Goal: Task Accomplishment & Management: Manage account settings

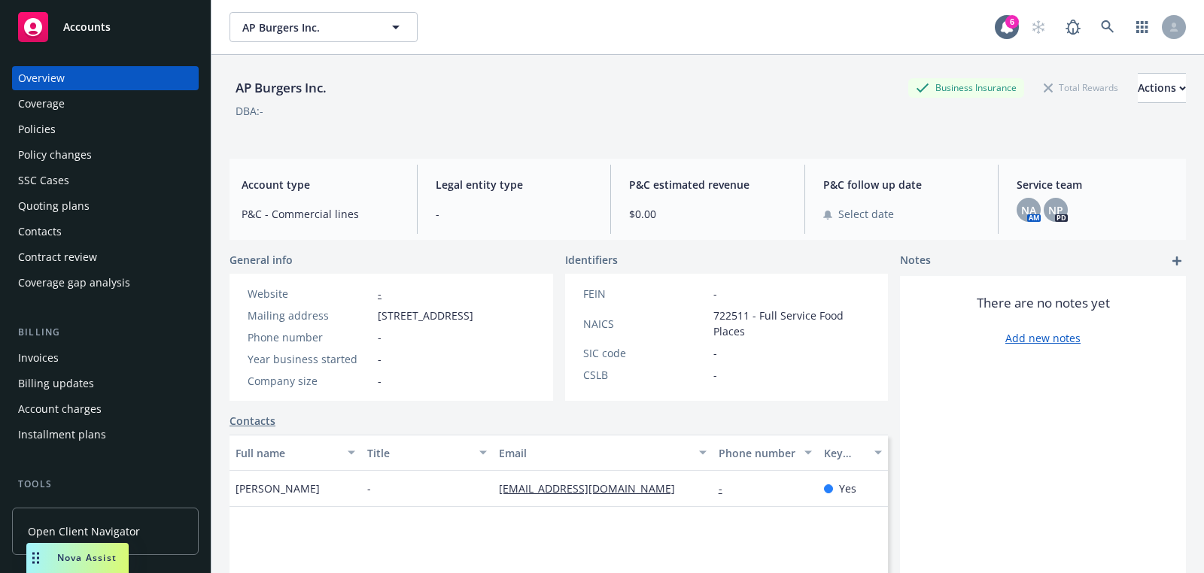
scroll to position [431, 0]
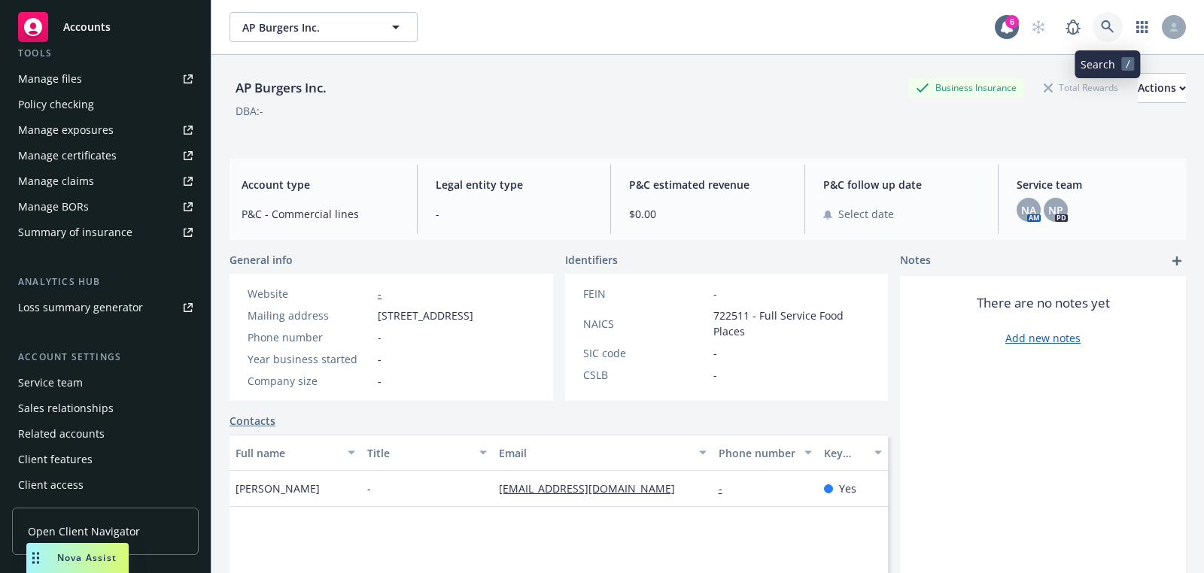
click at [1117, 38] on link at bounding box center [1107, 27] width 30 height 30
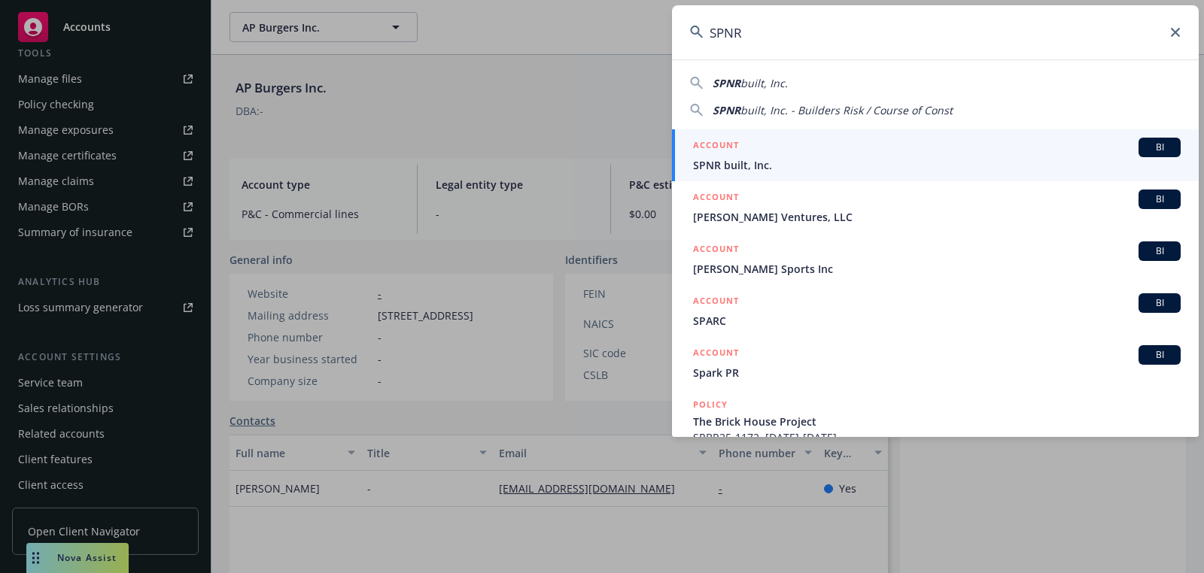
type input "SPNR"
click at [950, 162] on span "SPNR built, Inc." at bounding box center [936, 165] width 487 height 16
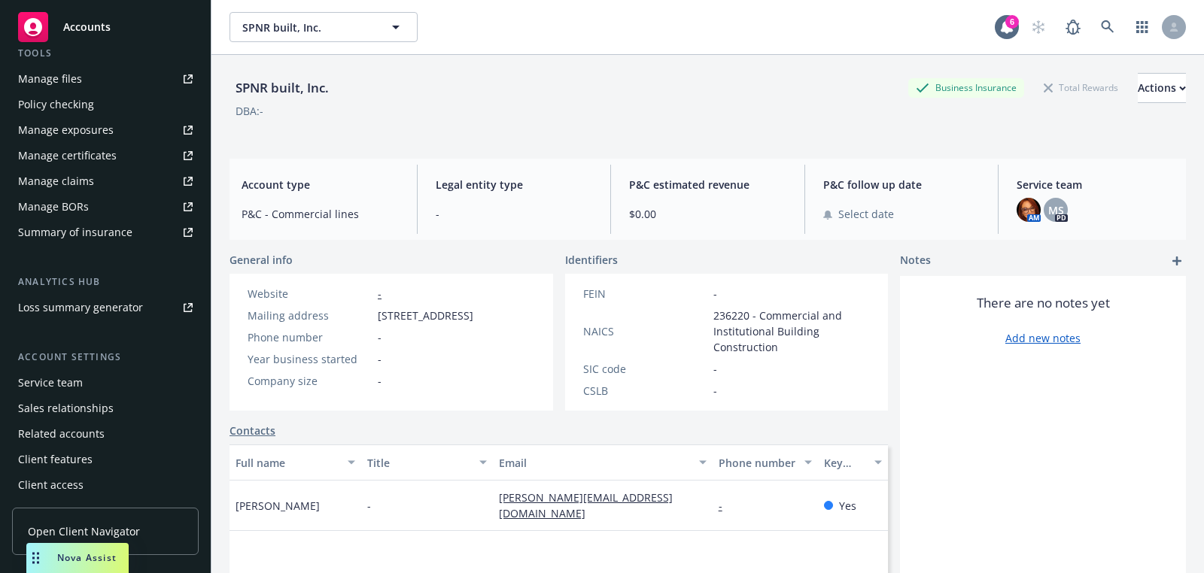
click at [1046, 219] on div "MS PD" at bounding box center [1055, 210] width 24 height 24
click at [1060, 202] on span "MS" at bounding box center [1056, 210] width 16 height 16
click at [1012, 203] on div "Service team AM MS PD" at bounding box center [1094, 199] width 181 height 69
click at [1019, 211] on img at bounding box center [1028, 210] width 24 height 24
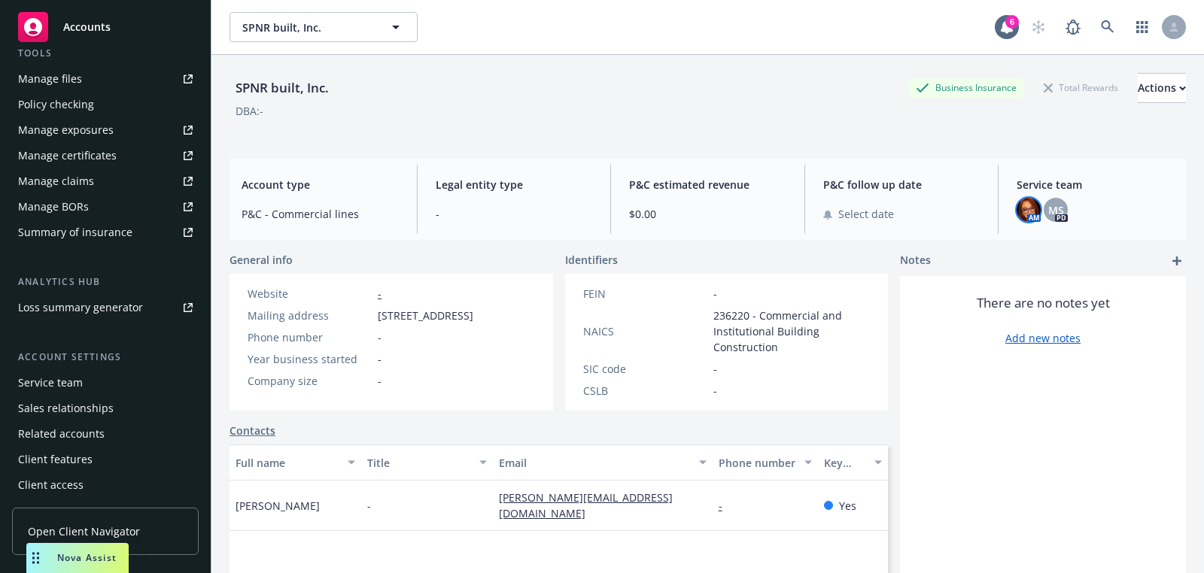
click at [460, 175] on div "Legal entity type -" at bounding box center [513, 199] width 181 height 69
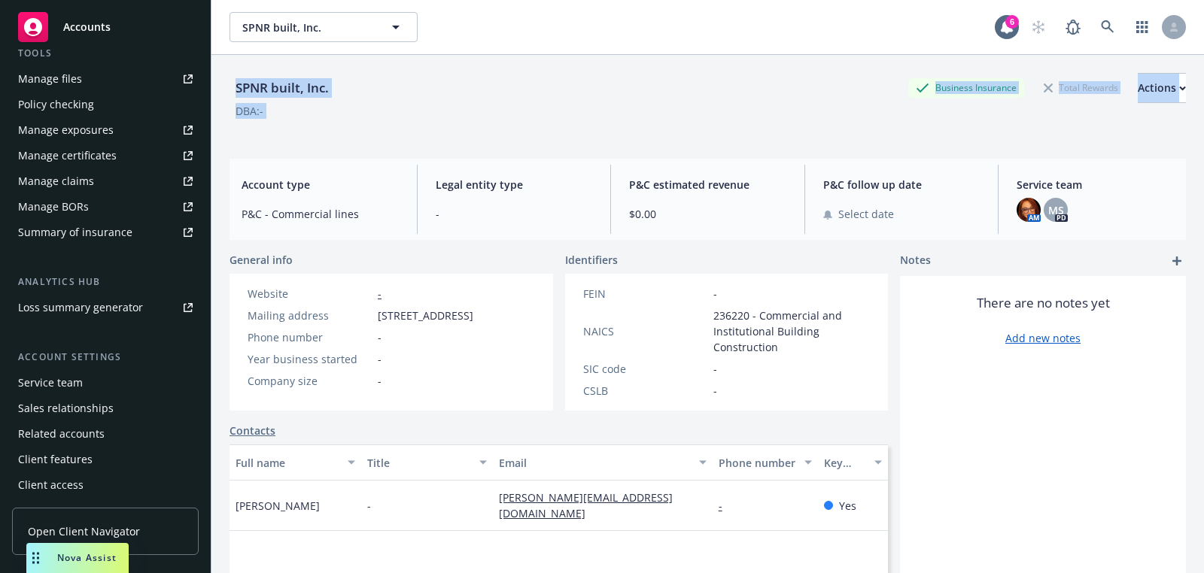
drag, startPoint x: 411, startPoint y: 121, endPoint x: 226, endPoint y: 67, distance: 192.8
click at [226, 67] on div "SPNR built, Inc. Business Insurance Total Rewards Actions DBA: - Account type P…" at bounding box center [707, 341] width 992 height 573
drag, startPoint x: 226, startPoint y: 67, endPoint x: 520, endPoint y: 150, distance: 305.5
click at [519, 150] on div "SPNR built, Inc. Business Insurance Total Rewards Actions DBA: - Account type P…" at bounding box center [707, 341] width 992 height 573
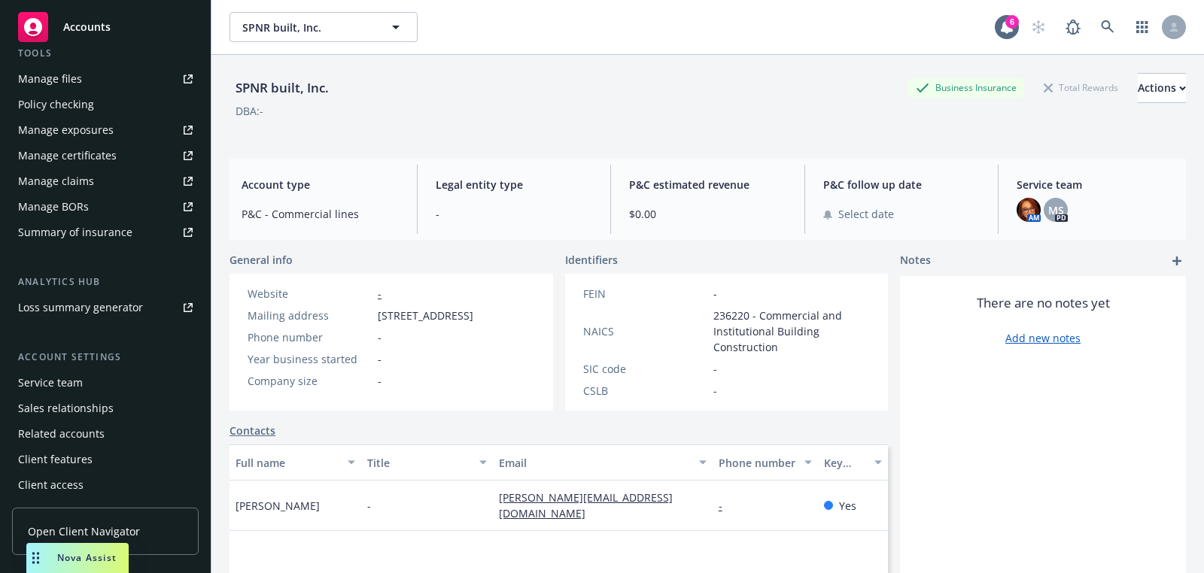
click at [403, 117] on div "DBA: -" at bounding box center [707, 111] width 956 height 16
drag, startPoint x: 330, startPoint y: 93, endPoint x: 226, endPoint y: 86, distance: 104.8
click at [226, 85] on div "SPNR built, Inc. Business Insurance Total Rewards Actions DBA: - Account type P…" at bounding box center [707, 341] width 992 height 573
click at [453, 114] on div "DBA: -" at bounding box center [707, 111] width 956 height 16
click at [1108, 29] on icon at bounding box center [1107, 27] width 14 height 14
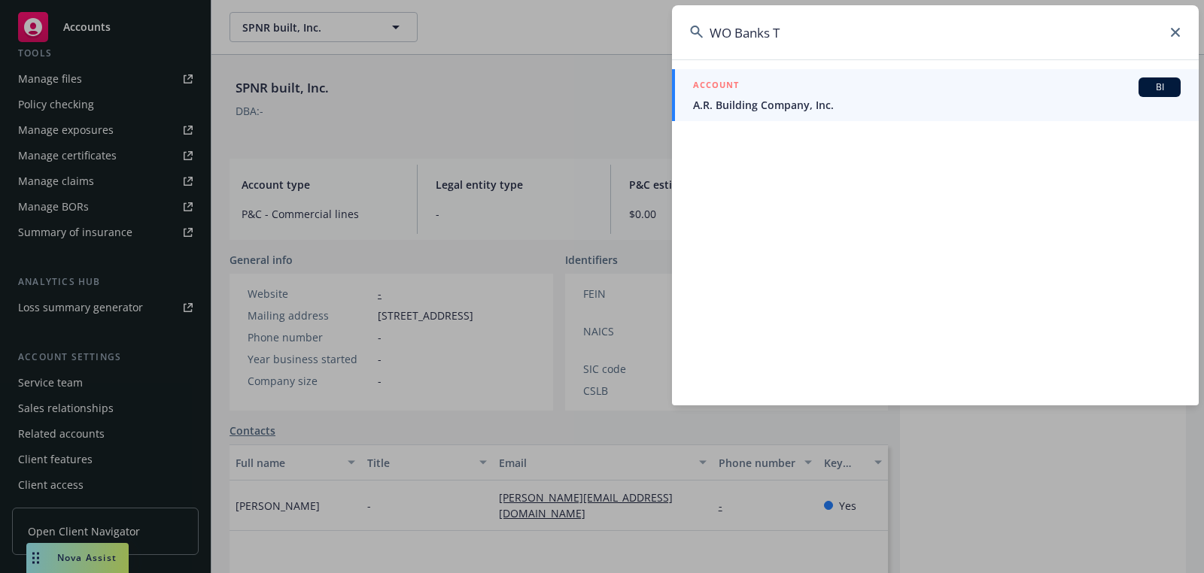
type input "WO Banks Tr"
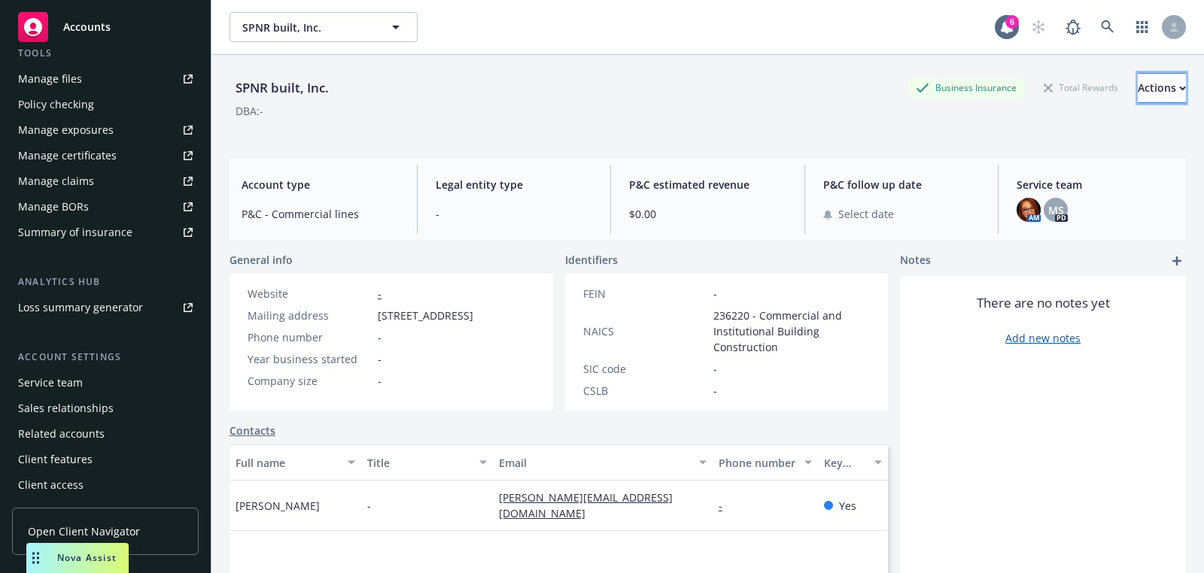
click at [1137, 79] on div "Actions" at bounding box center [1161, 88] width 48 height 29
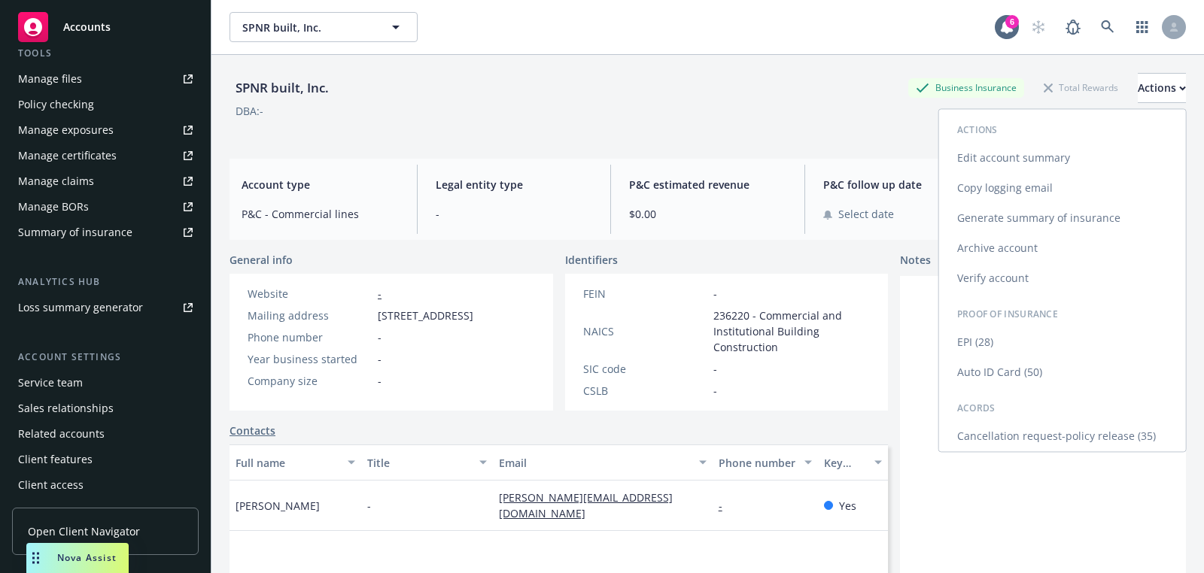
click at [1000, 157] on link "Edit account summary" at bounding box center [1062, 158] width 247 height 30
select select "US"
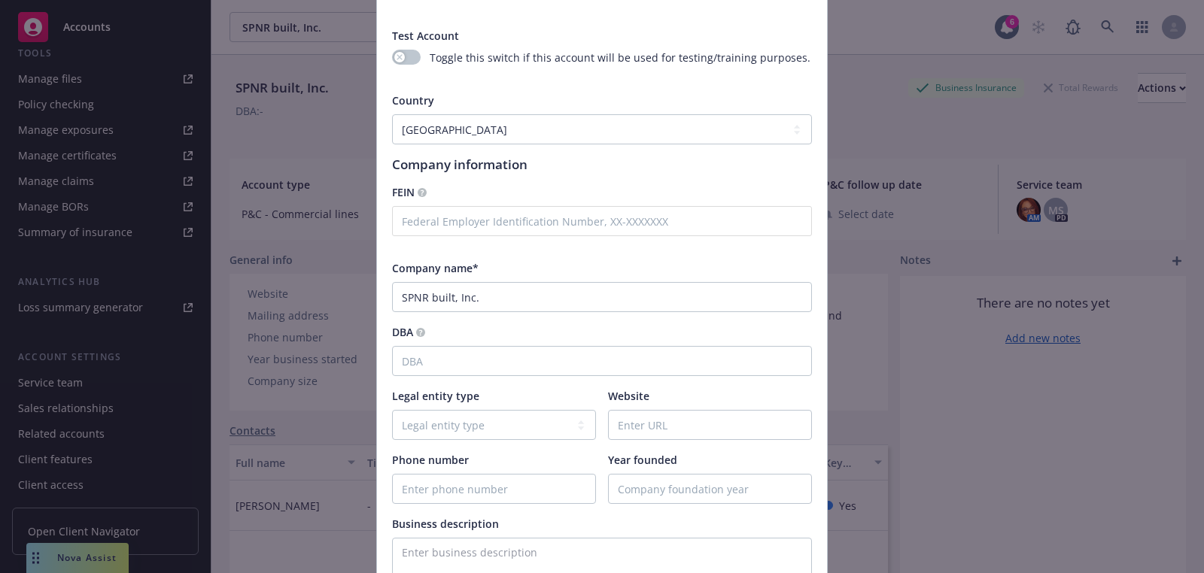
scroll to position [114, 0]
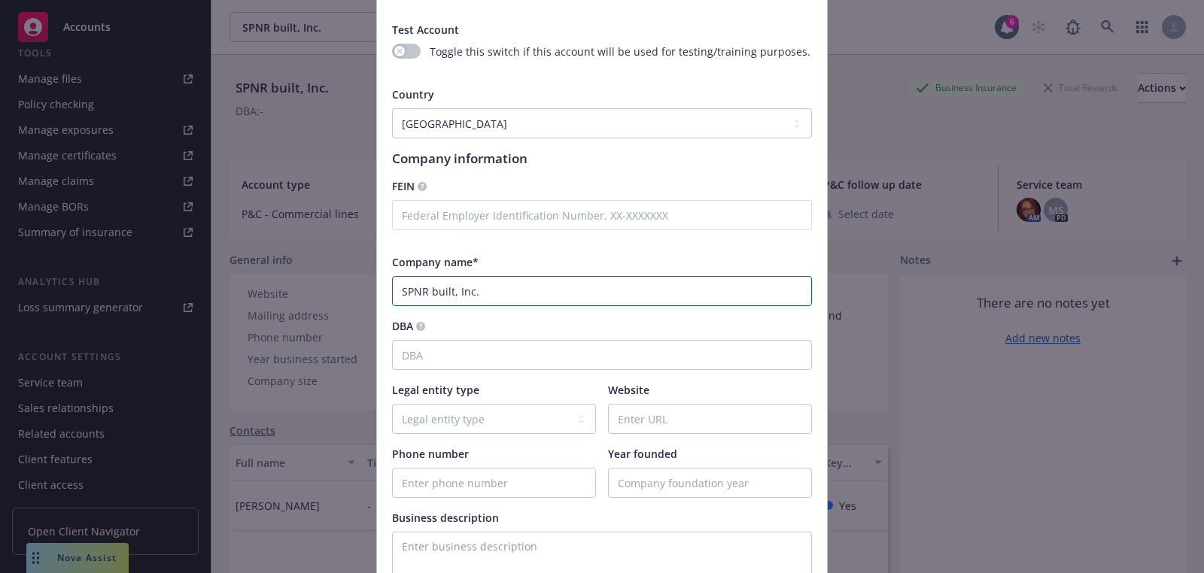
drag, startPoint x: 522, startPoint y: 293, endPoint x: 343, endPoint y: 293, distance: 179.0
click at [343, 293] on div "Update account summary Test Account Toggle this switch if this account will be …" at bounding box center [602, 286] width 1204 height 573
type input "WO Banks Trust"
click at [404, 294] on input "WO Banks Trust" at bounding box center [602, 291] width 420 height 30
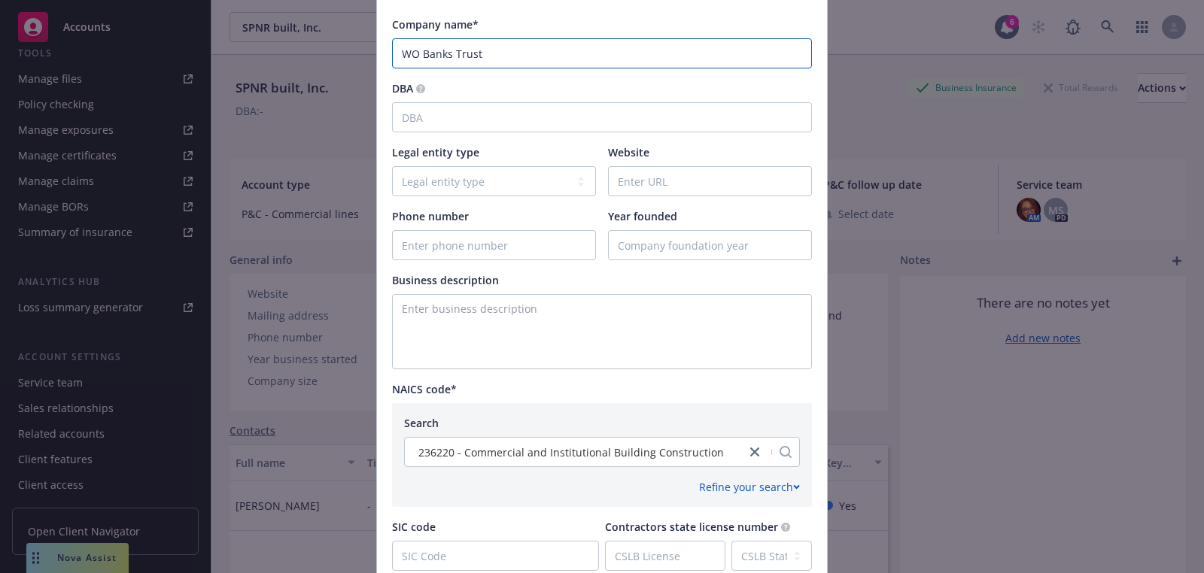
scroll to position [536, 0]
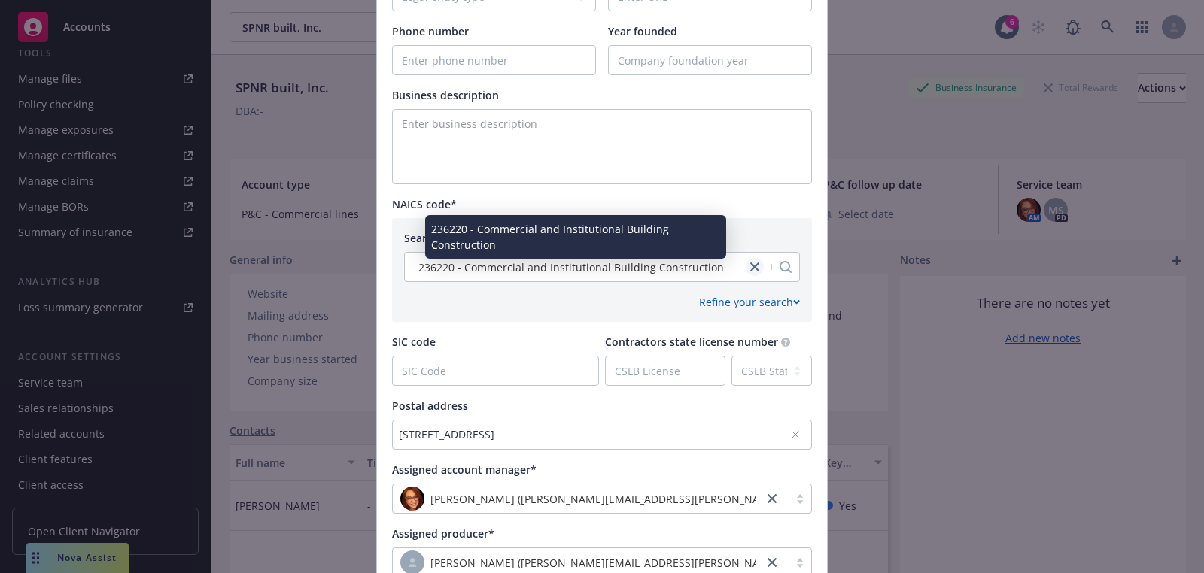
click at [755, 266] on icon "close" at bounding box center [754, 267] width 9 height 9
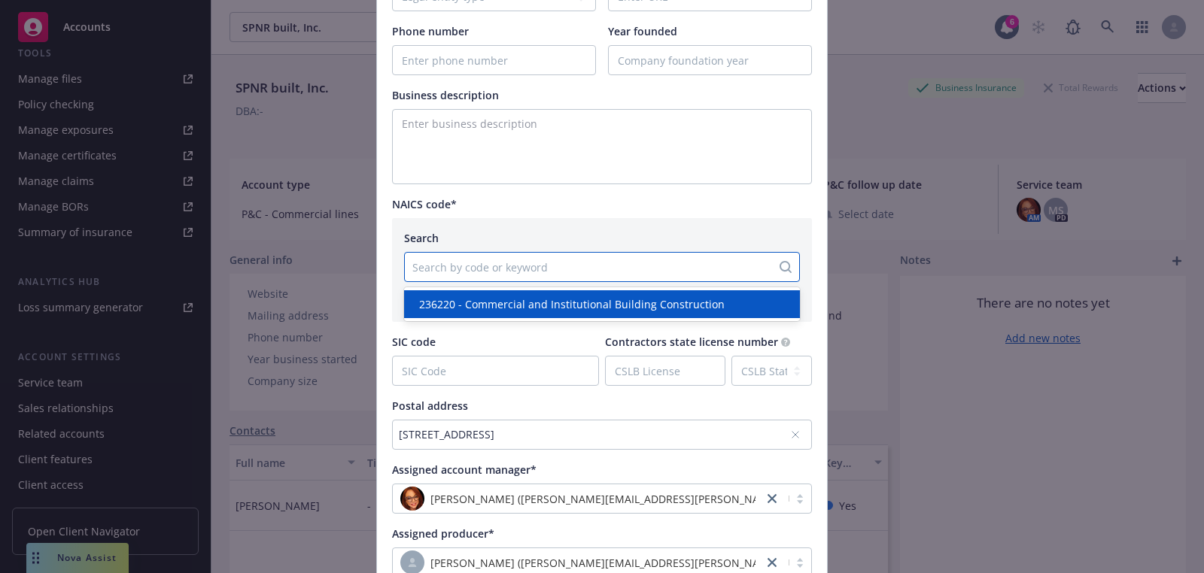
click at [718, 271] on div at bounding box center [587, 267] width 351 height 18
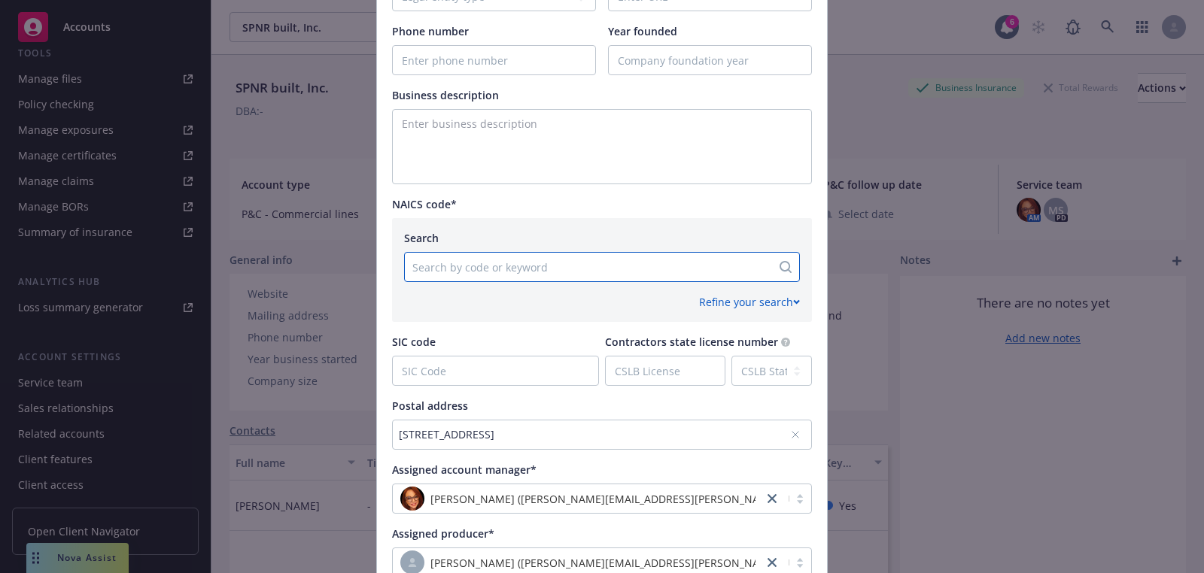
click at [545, 350] on div "SIC code" at bounding box center [495, 360] width 207 height 52
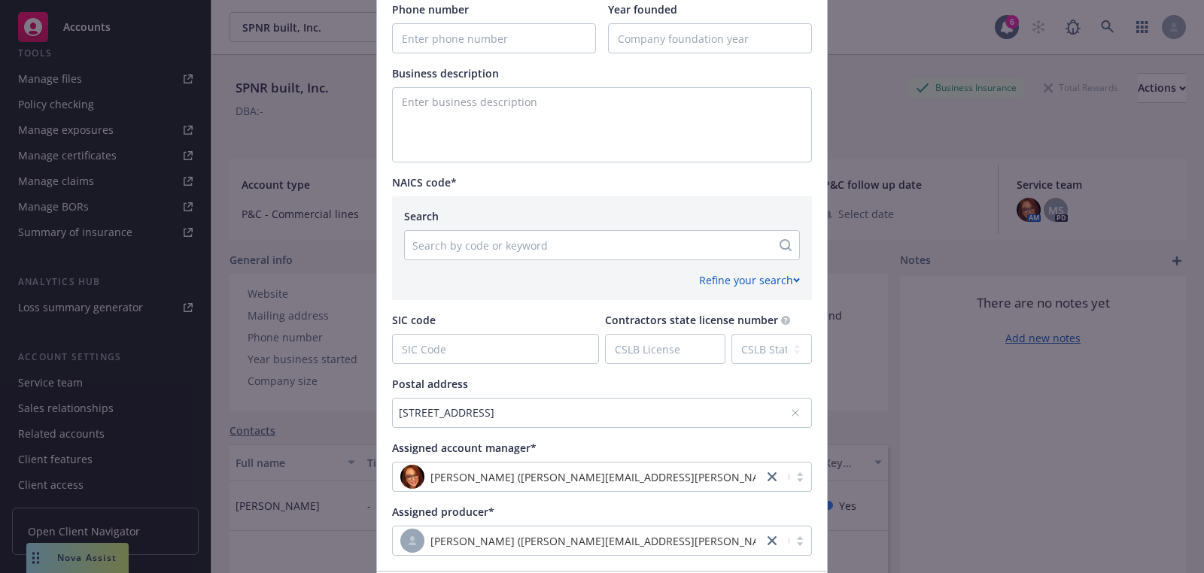
click at [511, 248] on div at bounding box center [587, 245] width 351 height 18
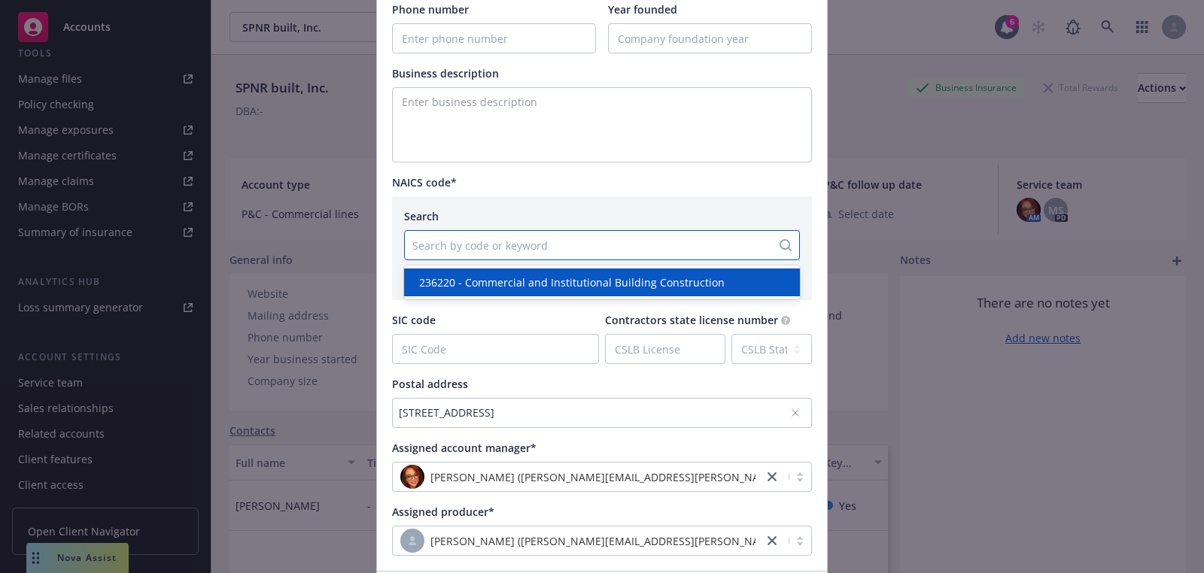
click at [514, 287] on span "236220 - Commercial and Institutional Building Construction" at bounding box center [571, 283] width 305 height 16
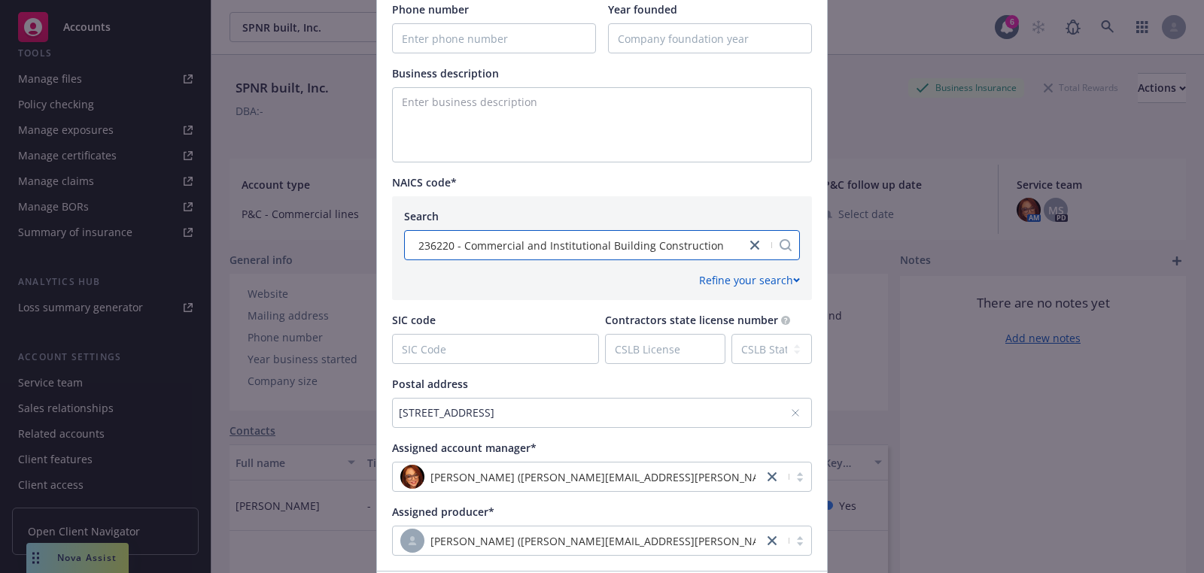
scroll to position [670, 0]
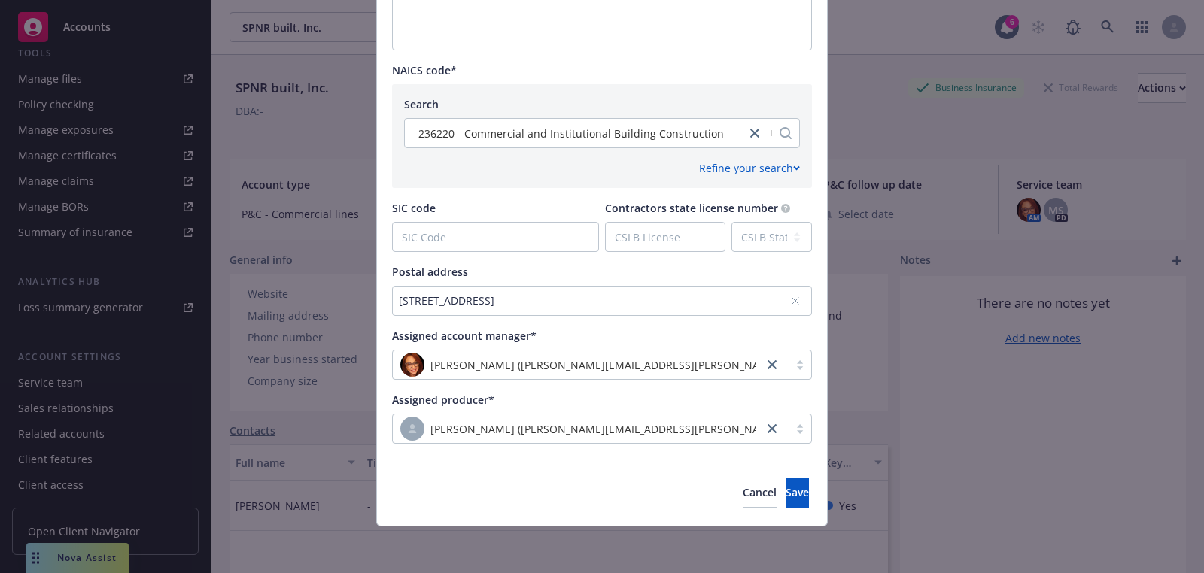
click at [779, 299] on div "[STREET_ADDRESS]" at bounding box center [594, 301] width 391 height 16
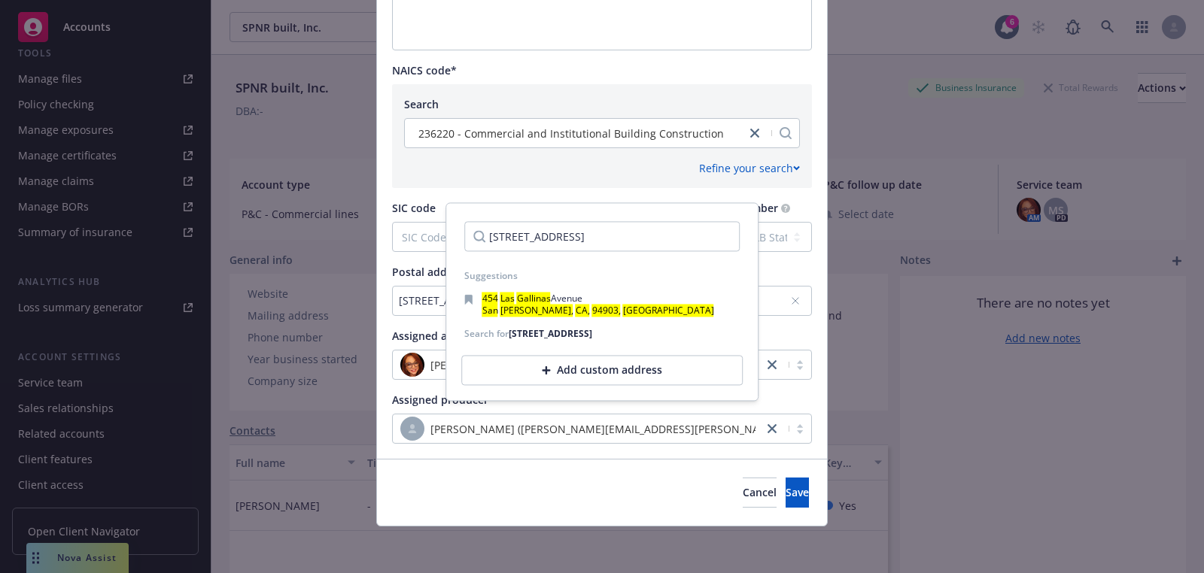
click at [618, 386] on div "Add custom address" at bounding box center [601, 371] width 281 height 30
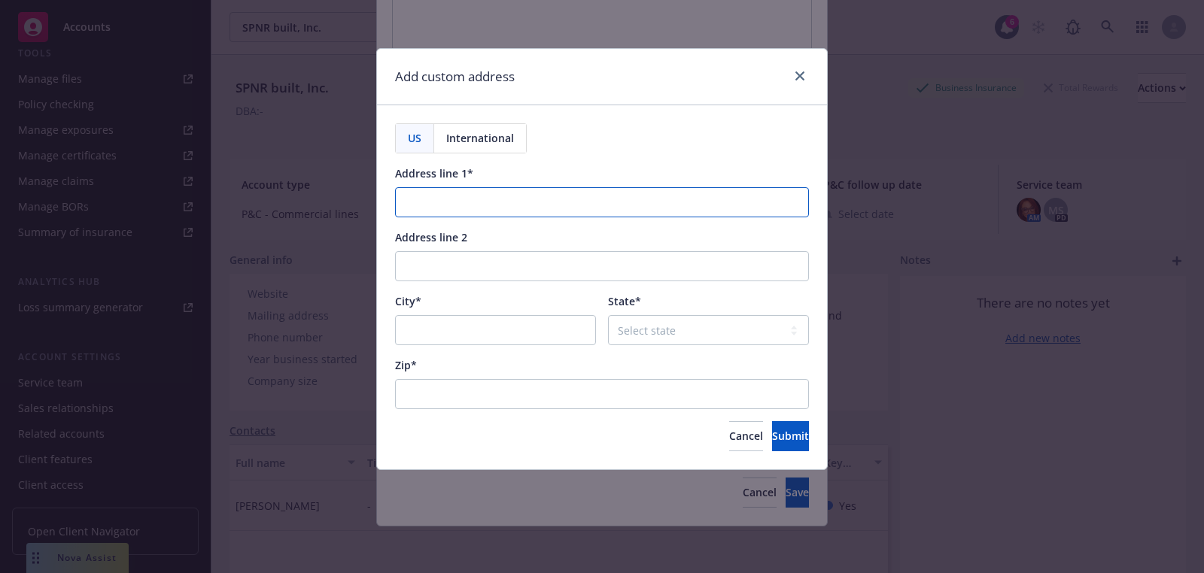
click at [516, 199] on input "Address line 1*" at bounding box center [602, 202] width 414 height 30
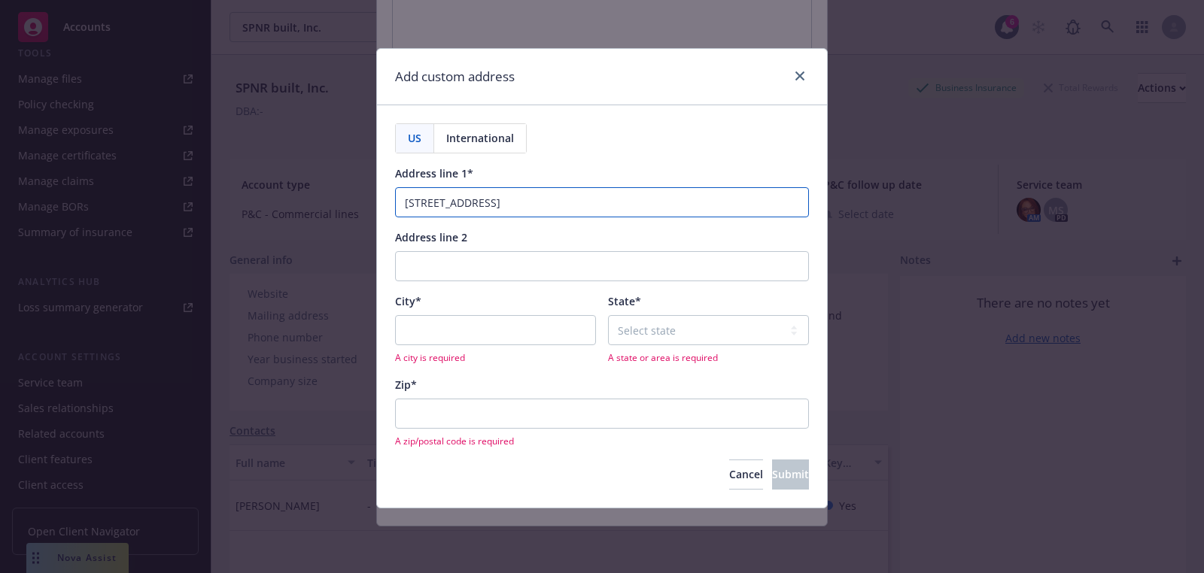
type input "[STREET_ADDRESS]"
click at [487, 336] on input "City*" at bounding box center [495, 330] width 201 height 30
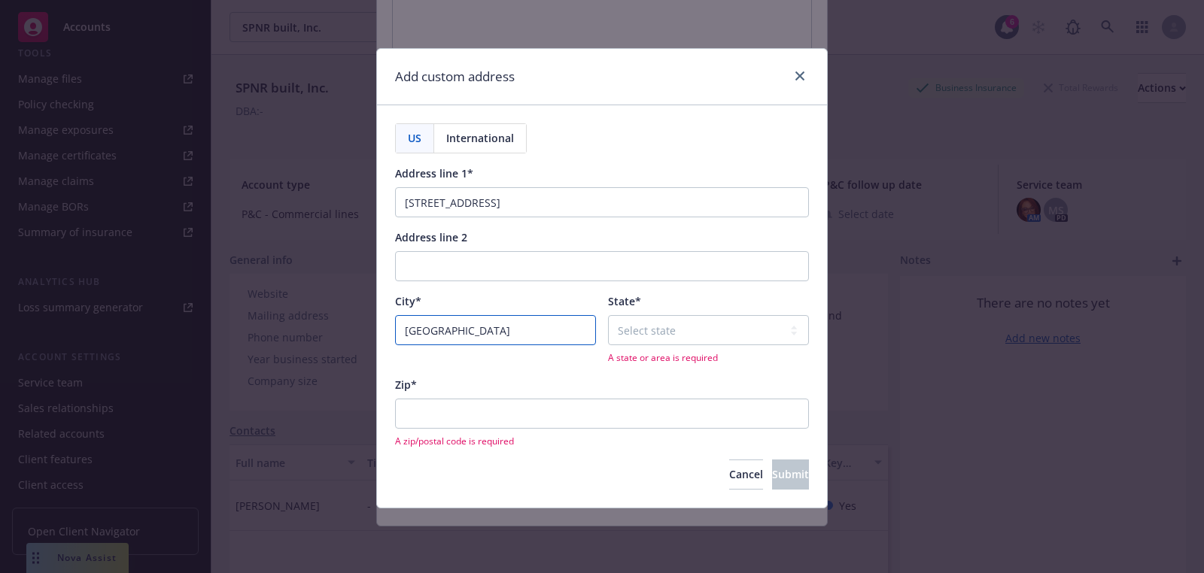
type input "[GEOGRAPHIC_DATA]"
click at [776, 323] on select "Select state [US_STATE] [US_STATE] [US_STATE] [US_STATE] [US_STATE] [PERSON_NAM…" at bounding box center [708, 330] width 201 height 30
select select "CA"
click at [608, 315] on select "Select state [US_STATE] [US_STATE] [US_STATE] [US_STATE] [US_STATE] [PERSON_NAM…" at bounding box center [708, 330] width 201 height 30
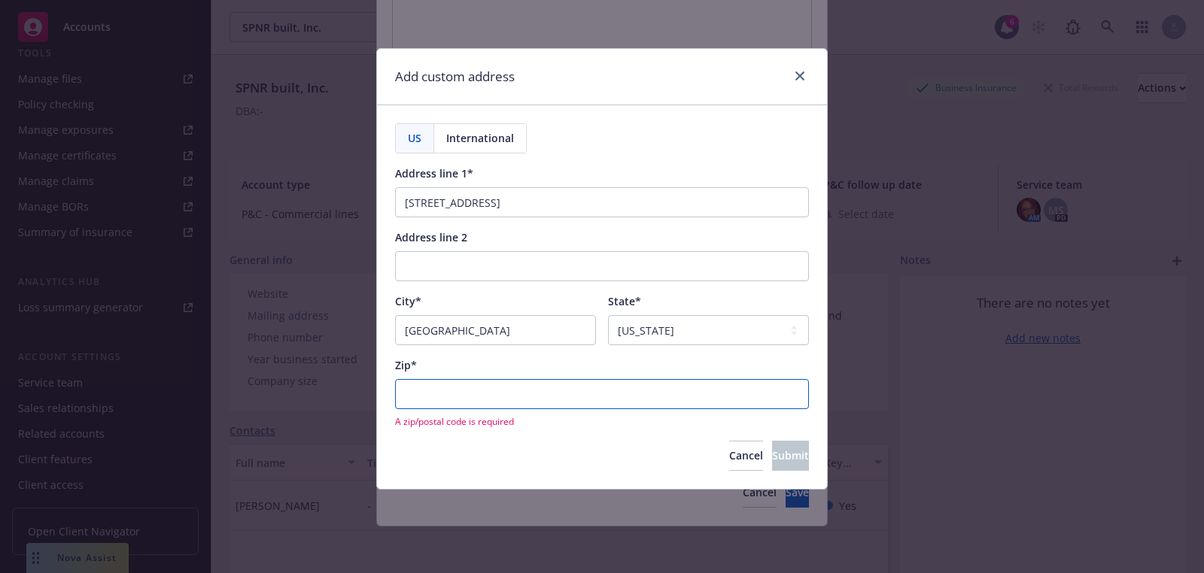
click at [590, 399] on input "Zip*" at bounding box center [602, 394] width 414 height 30
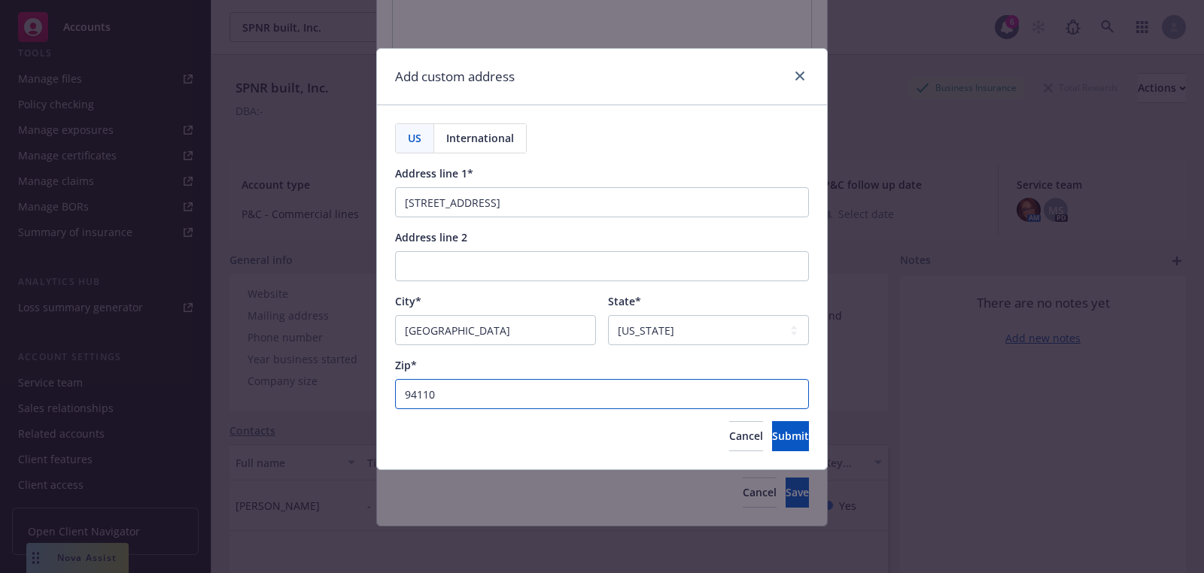
type input "94110"
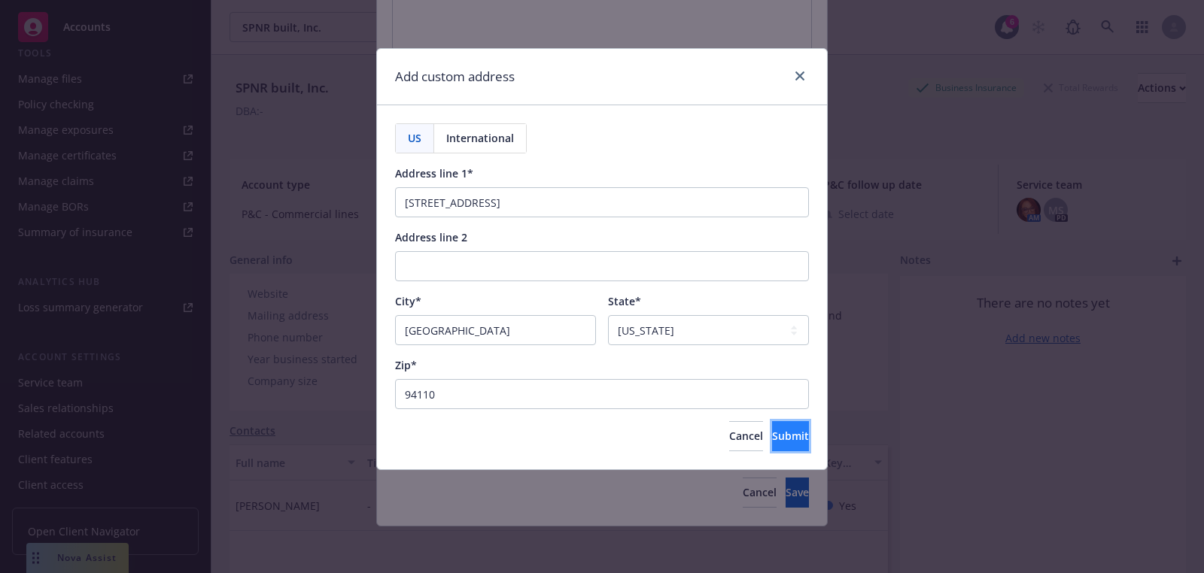
click at [795, 432] on button "Submit" at bounding box center [790, 436] width 37 height 30
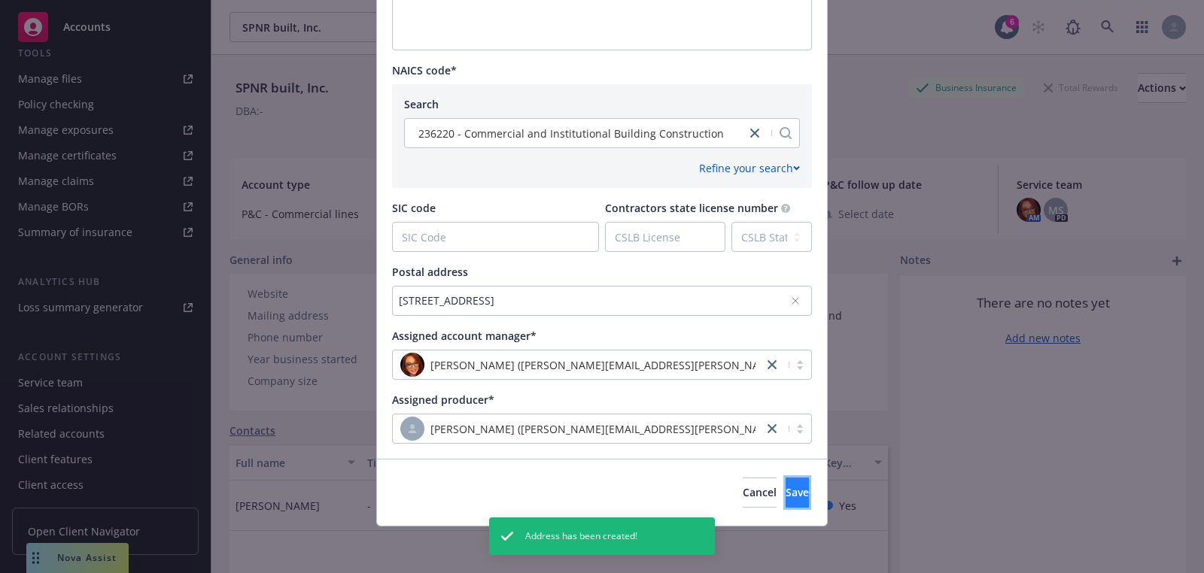
click at [791, 483] on button "Save" at bounding box center [796, 493] width 23 height 30
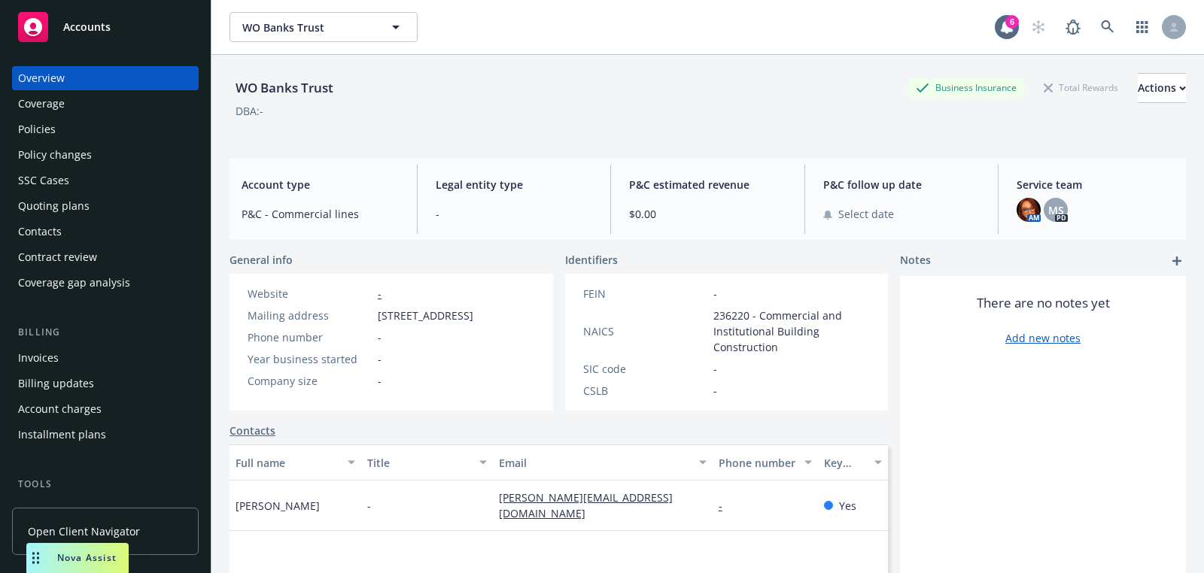
click at [54, 197] on div "Quoting plans" at bounding box center [53, 206] width 71 height 24
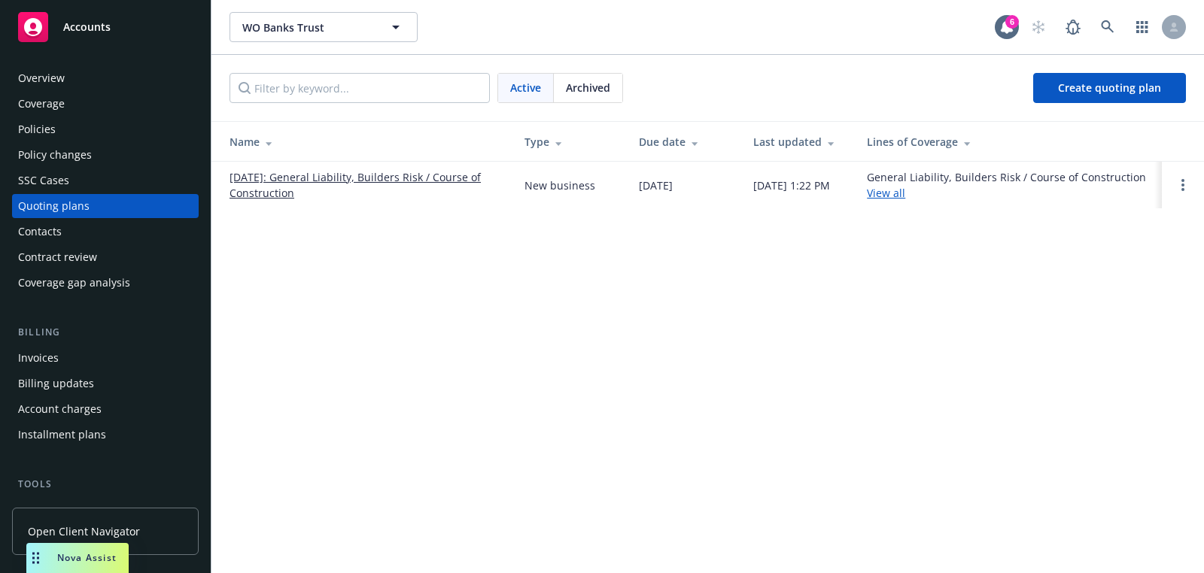
click at [374, 178] on link "[DATE]: General Liability, Builders Risk / Course of Construction" at bounding box center [364, 185] width 271 height 32
click at [102, 77] on div "Overview" at bounding box center [105, 78] width 175 height 24
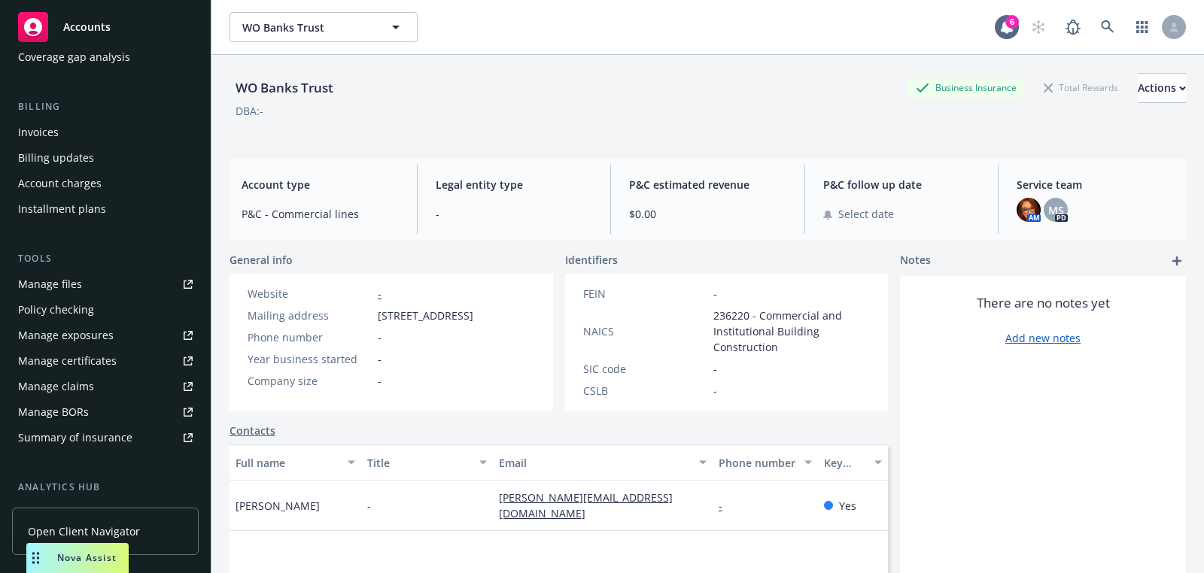
scroll to position [228, 0]
click at [68, 132] on div "Invoices" at bounding box center [105, 130] width 175 height 24
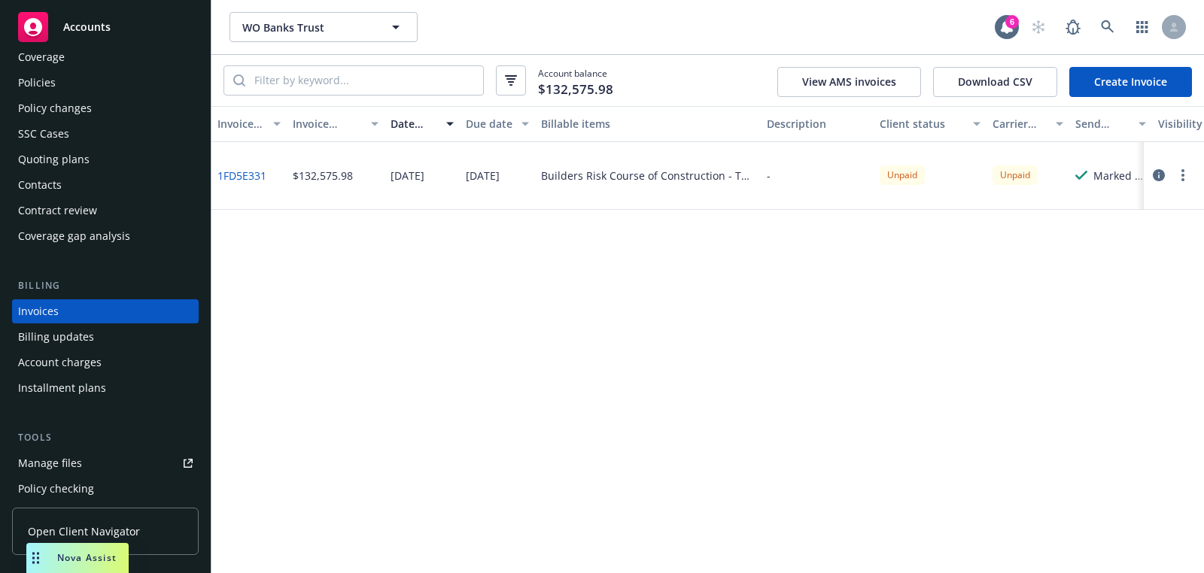
click at [231, 175] on link "1FD5E331" at bounding box center [241, 176] width 49 height 16
drag, startPoint x: 503, startPoint y: 178, endPoint x: 347, endPoint y: 179, distance: 156.5
click at [347, 178] on div "1FD5E331 $132,575.98 09/24/2025 09/29/2025 Builders Risk Course of Construction…" at bounding box center [771, 176] width 1121 height 68
click at [404, 184] on div "09/24/2025" at bounding box center [421, 176] width 75 height 68
drag, startPoint x: 776, startPoint y: 178, endPoint x: 386, endPoint y: 175, distance: 390.4
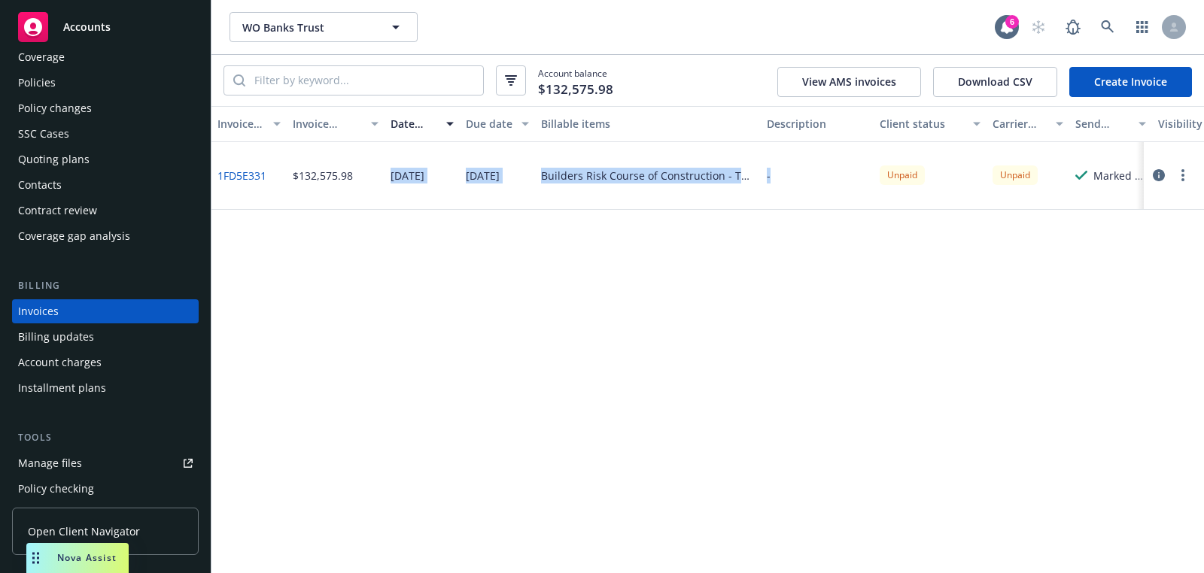
click at [386, 175] on div "1FD5E331 $132,575.98 09/24/2025 09/29/2025 Builders Risk Course of Construction…" at bounding box center [771, 176] width 1121 height 68
click at [386, 175] on div "09/24/2025" at bounding box center [421, 176] width 75 height 68
drag, startPoint x: 386, startPoint y: 175, endPoint x: 782, endPoint y: 212, distance: 397.4
click at [782, 211] on div "Invoice ID Invoice amount Date issued Due date Billable items Description Clien…" at bounding box center [707, 339] width 992 height 467
click at [782, 197] on div "-" at bounding box center [816, 176] width 113 height 68
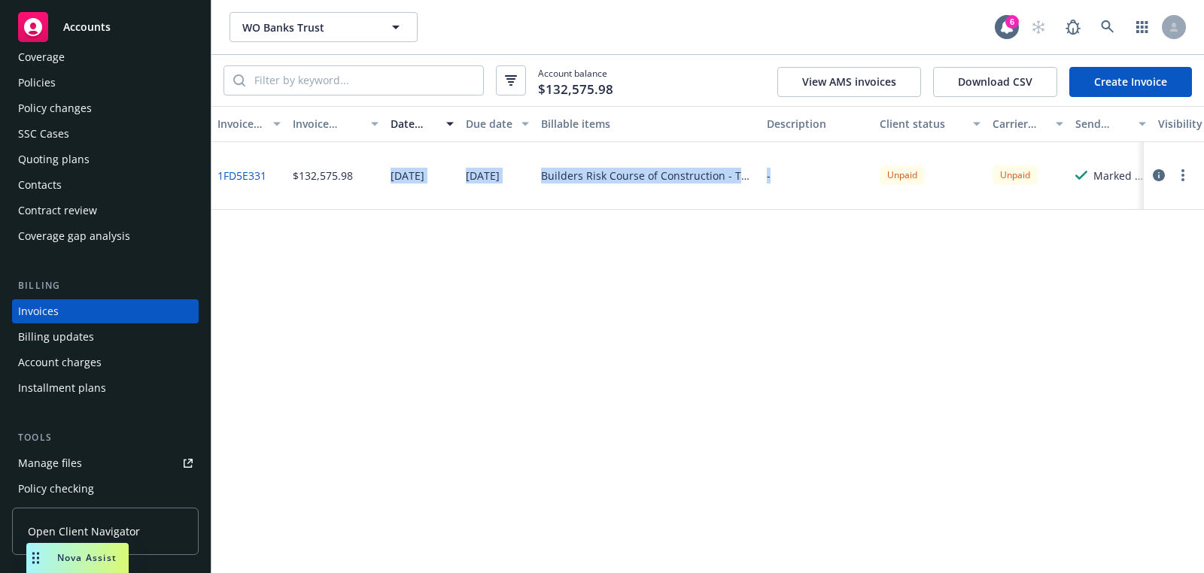
drag, startPoint x: 768, startPoint y: 168, endPoint x: 357, endPoint y: 175, distance: 410.8
click at [357, 175] on div "1FD5E331 $132,575.98 09/24/2025 09/29/2025 Builders Risk Course of Construction…" at bounding box center [771, 176] width 1121 height 68
click at [357, 175] on div "$132,575.98" at bounding box center [336, 176] width 98 height 68
drag, startPoint x: 391, startPoint y: 175, endPoint x: 718, endPoint y: 180, distance: 326.5
click at [718, 180] on div "1FD5E331 $132,575.98 09/24/2025 09/29/2025 Builders Risk Course of Construction…" at bounding box center [771, 176] width 1121 height 68
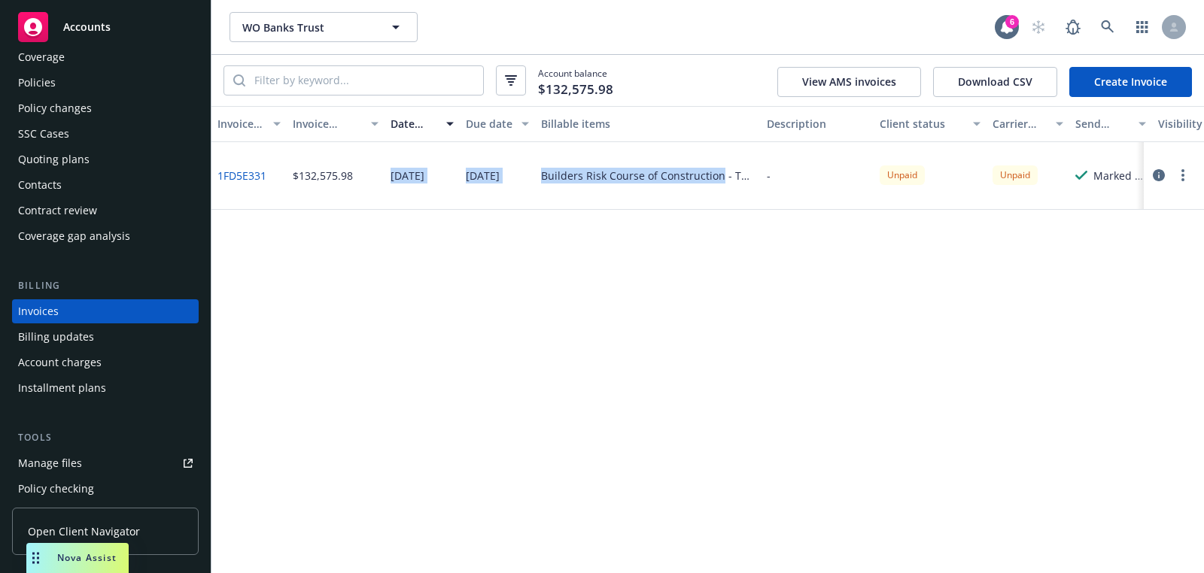
click at [718, 180] on div "Builders Risk Course of Construction - The Brick House Project - SRBR25-1172" at bounding box center [648, 176] width 214 height 16
drag, startPoint x: 733, startPoint y: 180, endPoint x: 384, endPoint y: 175, distance: 349.1
click at [384, 175] on div "1FD5E331 $132,575.98 09/24/2025 09/29/2025 Builders Risk Course of Construction…" at bounding box center [771, 176] width 1121 height 68
click at [384, 175] on div "09/24/2025" at bounding box center [421, 176] width 75 height 68
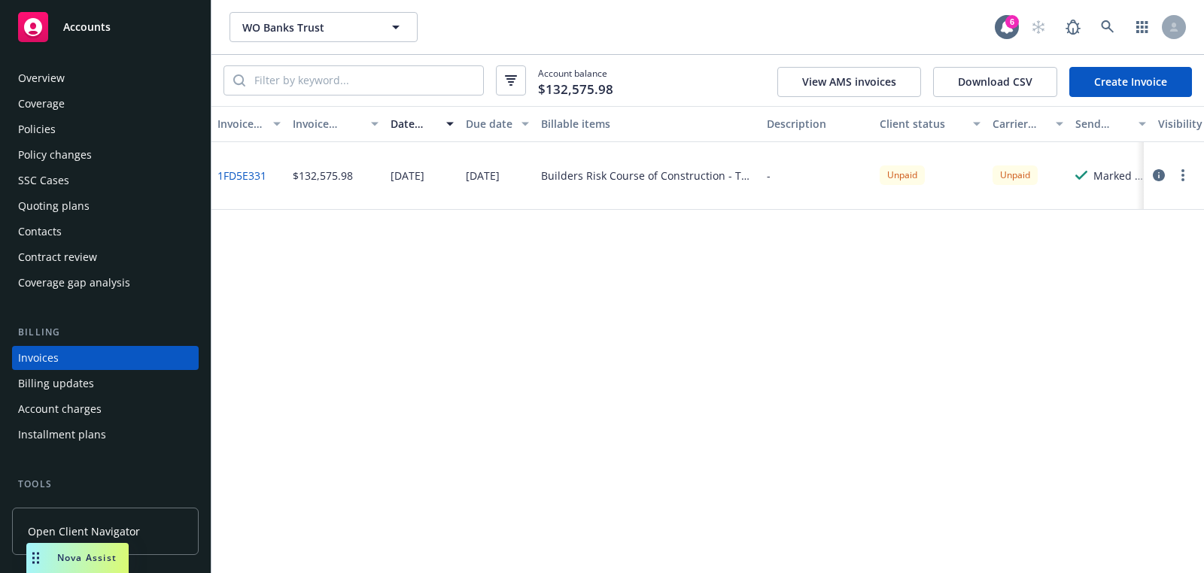
click at [101, 87] on div "Overview" at bounding box center [105, 78] width 175 height 24
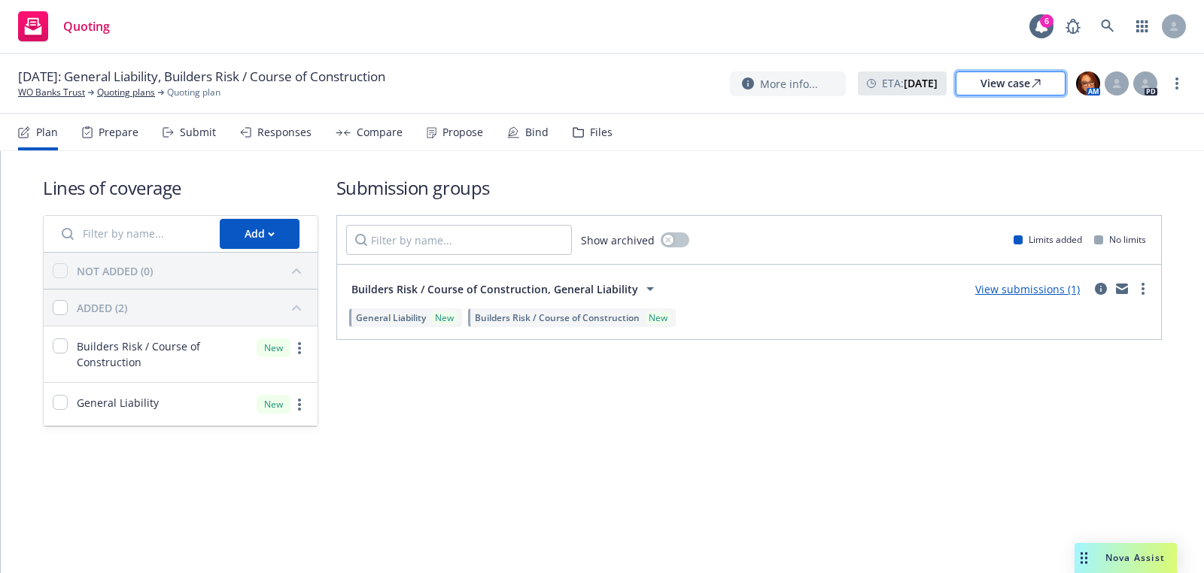
click at [971, 90] on link "View case" at bounding box center [1010, 83] width 110 height 24
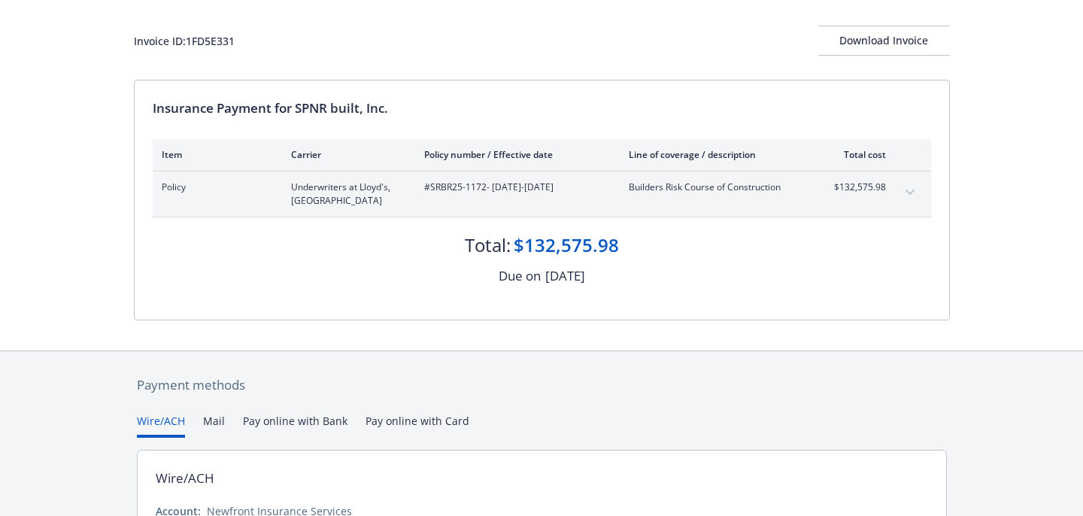
scroll to position [222, 0]
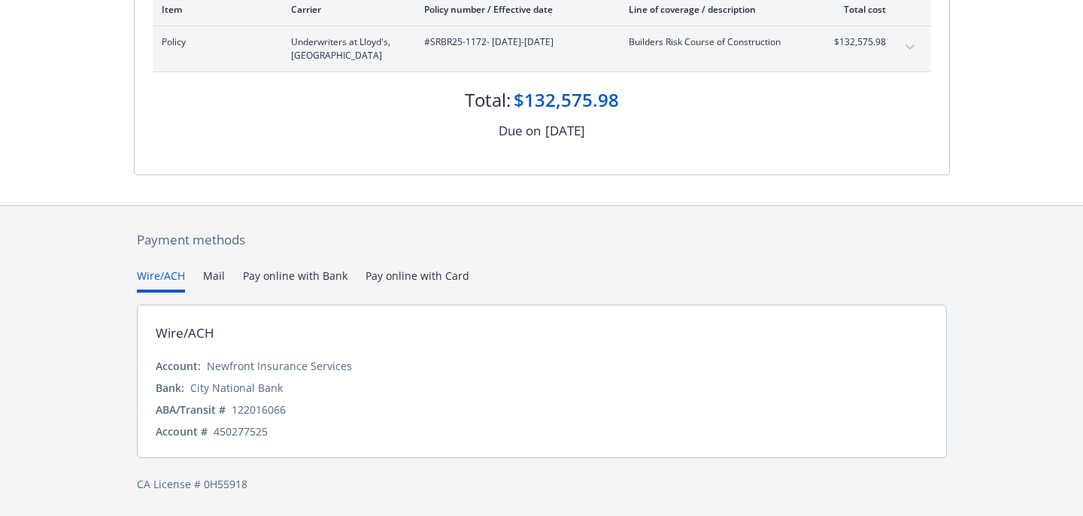
drag, startPoint x: 308, startPoint y: 441, endPoint x: 423, endPoint y: 438, distance: 115.1
click at [423, 438] on div "Wire/ACH Account: Newfront Insurance Services Bank: City National Bank ABA/Tran…" at bounding box center [542, 381] width 810 height 153
click at [423, 438] on div "Account # 450277525" at bounding box center [542, 431] width 773 height 16
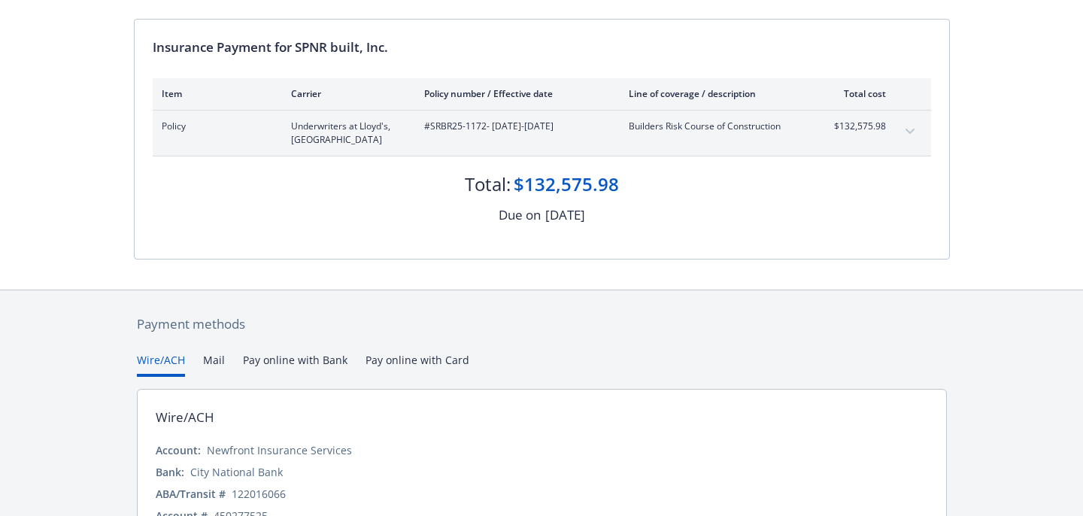
scroll to position [0, 0]
